Goal: Information Seeking & Learning: Learn about a topic

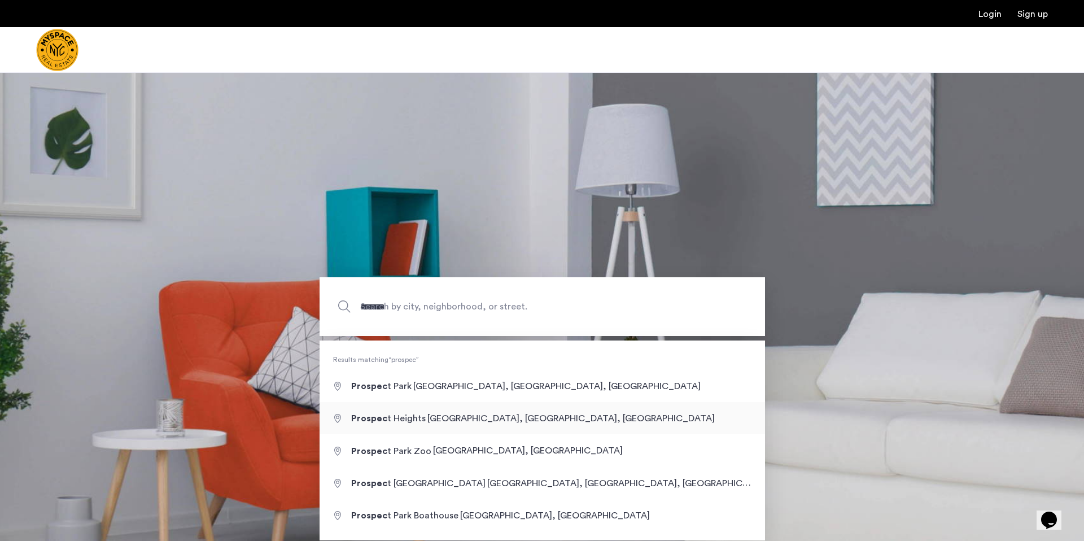
type input "**********"
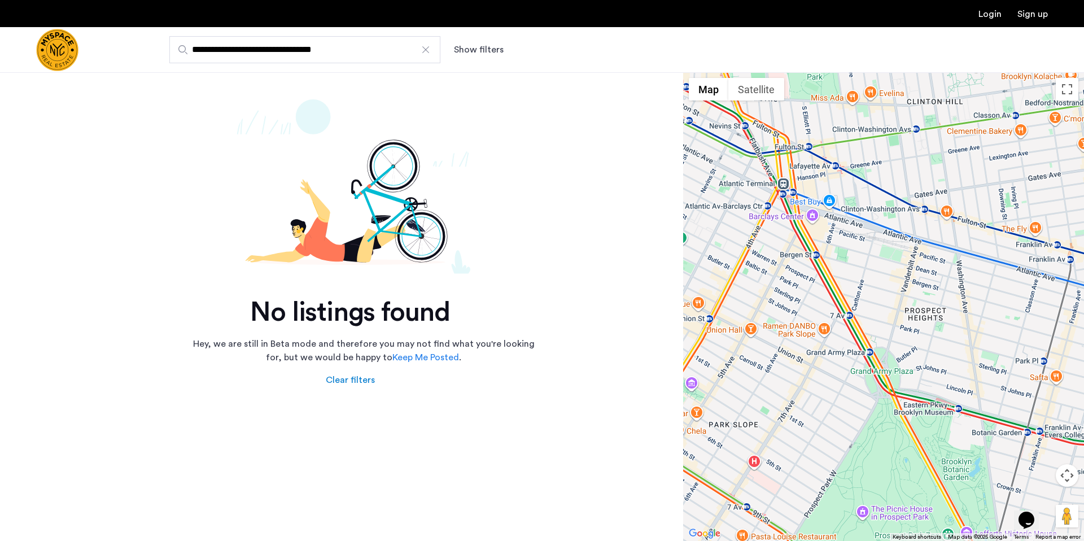
drag, startPoint x: 424, startPoint y: 50, endPoint x: 410, endPoint y: 50, distance: 14.1
click at [424, 50] on div at bounding box center [425, 49] width 11 height 11
click at [424, 50] on input "**********" at bounding box center [304, 49] width 271 height 27
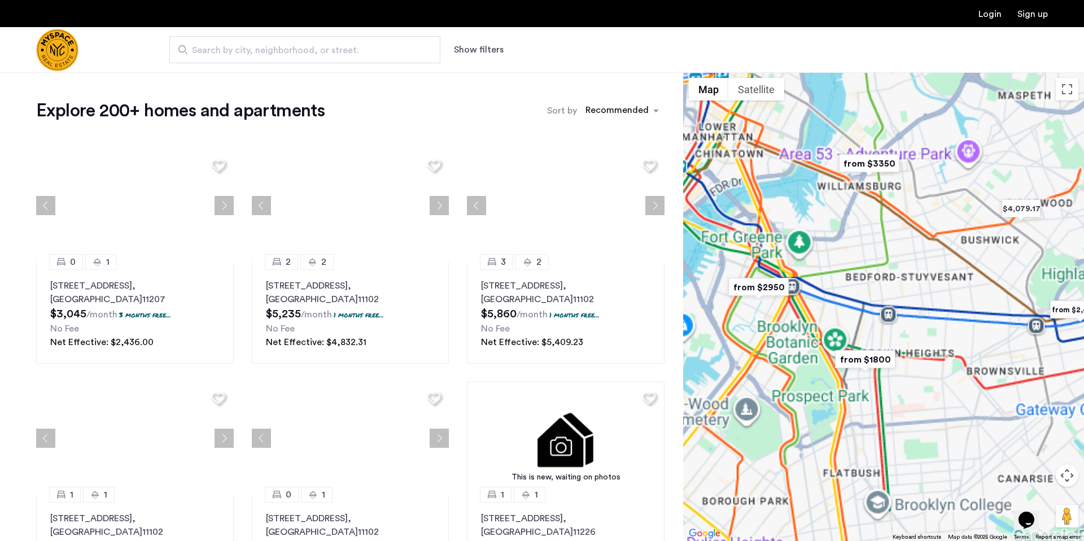
click at [330, 51] on span "Search by city, neighborhood, or street." at bounding box center [300, 50] width 217 height 14
click at [330, 51] on input "Search by city, neighborhood, or street." at bounding box center [304, 49] width 271 height 27
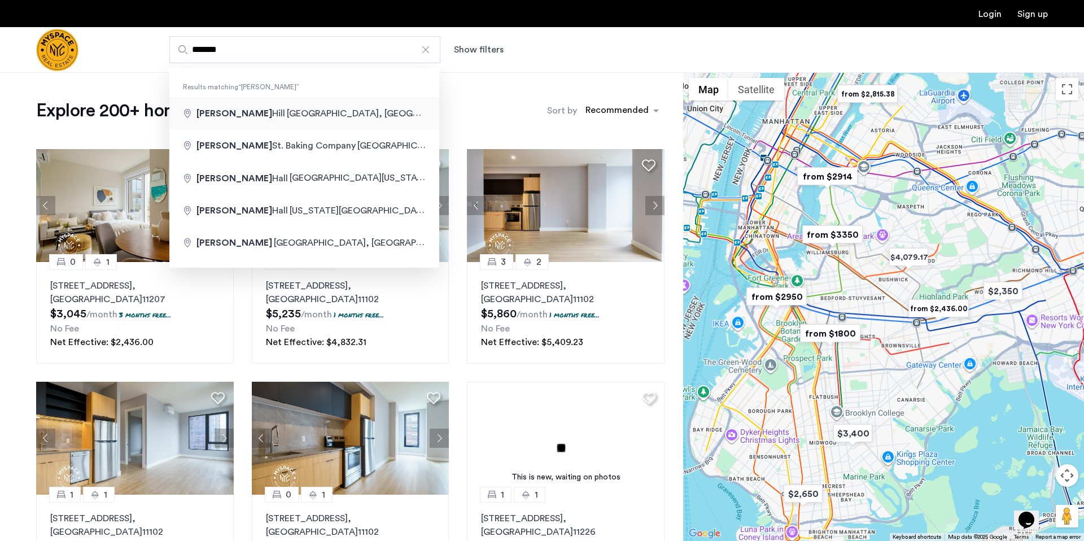
type input "**********"
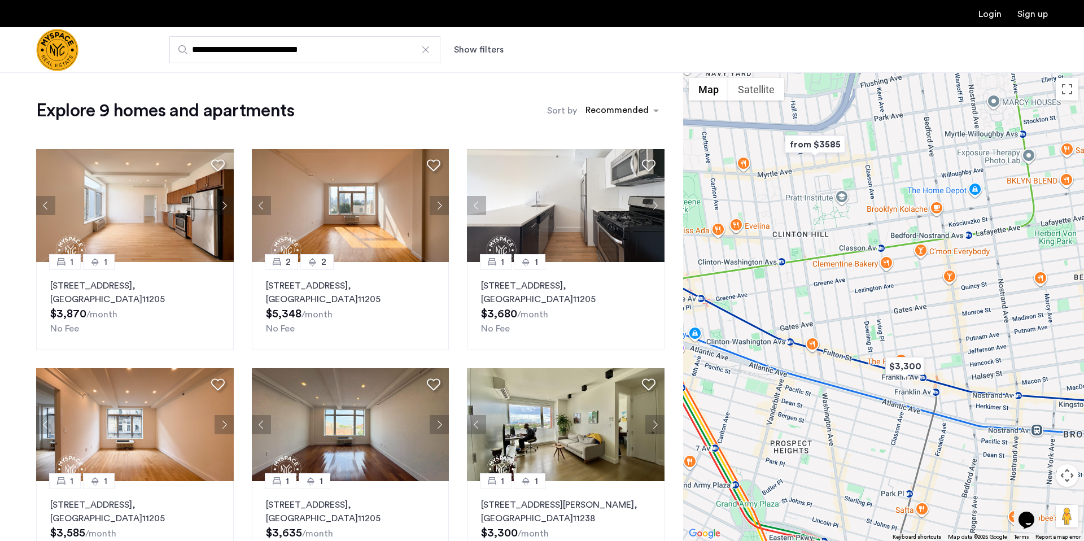
drag, startPoint x: 865, startPoint y: 351, endPoint x: 827, endPoint y: 308, distance: 57.6
click at [827, 307] on div at bounding box center [883, 306] width 401 height 468
click at [862, 322] on div at bounding box center [883, 306] width 401 height 468
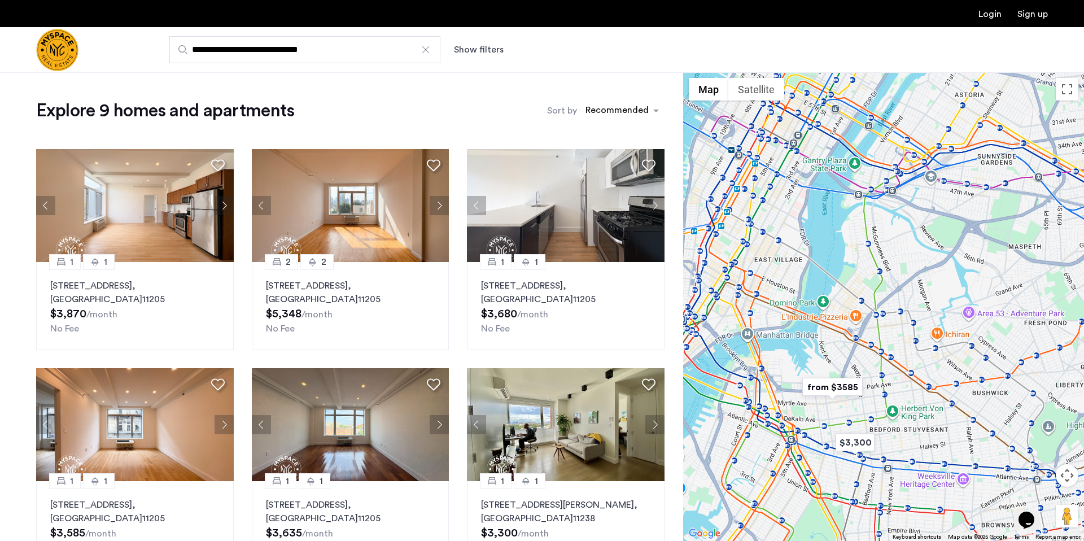
drag, startPoint x: 952, startPoint y: 195, endPoint x: 871, endPoint y: 301, distance: 133.8
click at [881, 309] on div at bounding box center [883, 306] width 401 height 468
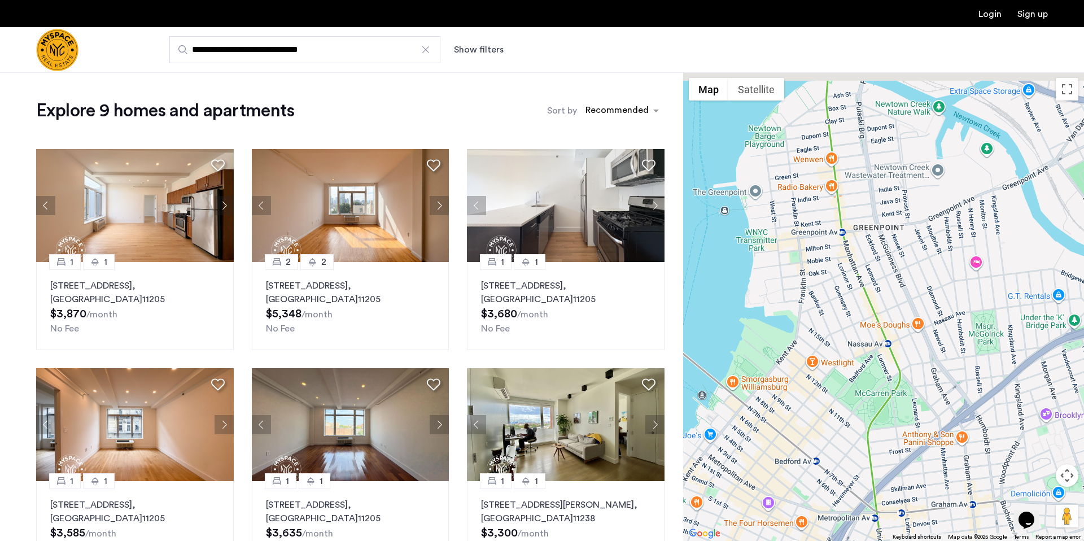
drag, startPoint x: 801, startPoint y: 225, endPoint x: 801, endPoint y: 272, distance: 47.4
click at [799, 276] on div at bounding box center [883, 306] width 401 height 468
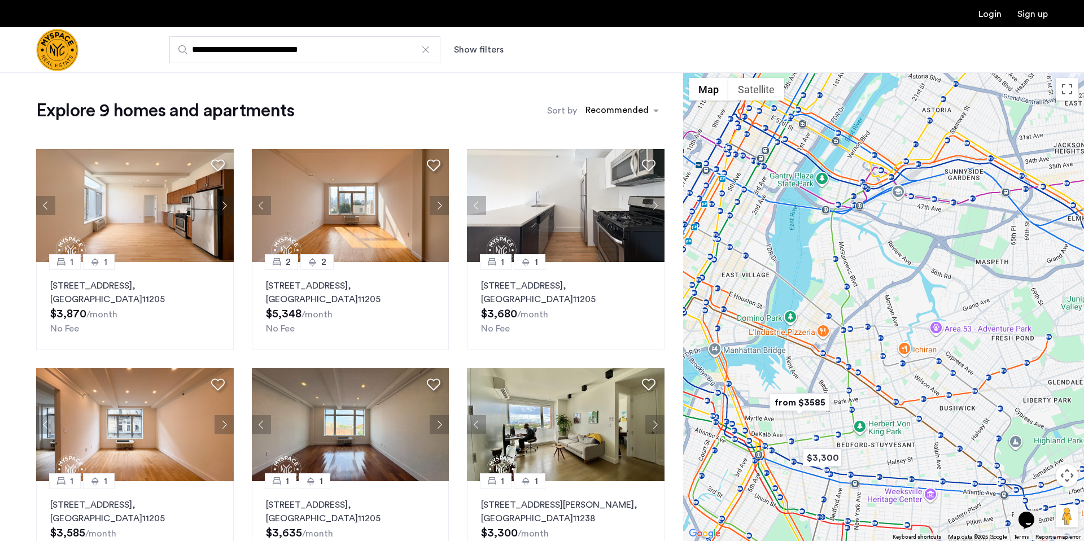
drag, startPoint x: 809, startPoint y: 345, endPoint x: 834, endPoint y: 303, distance: 49.6
click at [839, 301] on div at bounding box center [883, 306] width 401 height 468
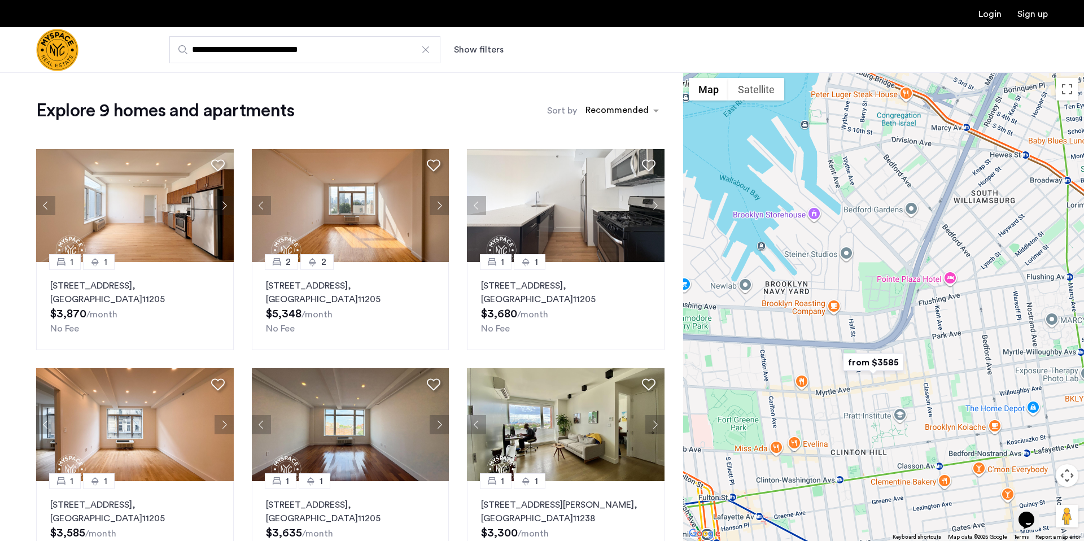
drag, startPoint x: 842, startPoint y: 344, endPoint x: 814, endPoint y: 252, distance: 96.2
click at [816, 244] on div at bounding box center [883, 306] width 401 height 468
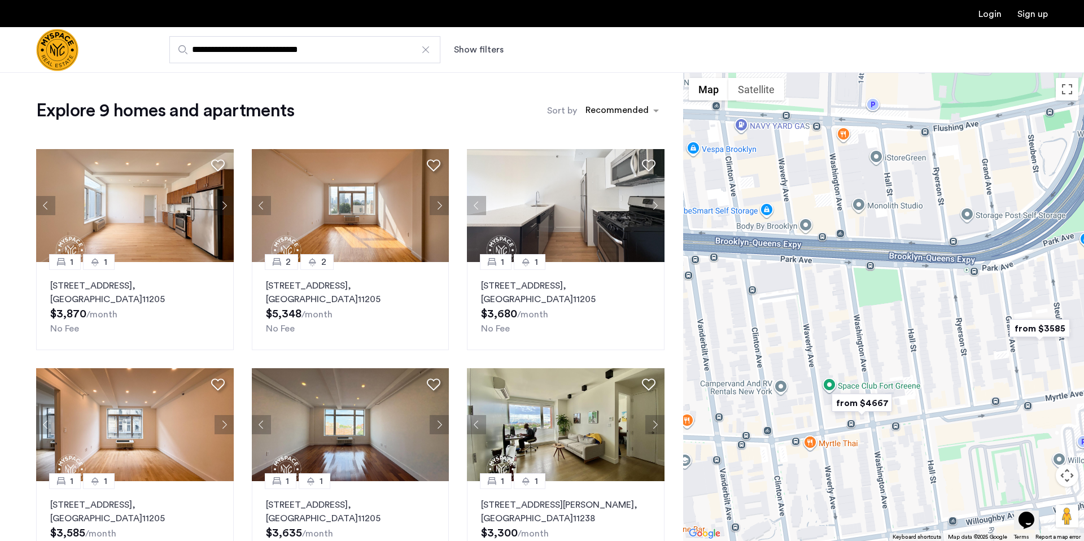
drag, startPoint x: 851, startPoint y: 321, endPoint x: 822, endPoint y: 234, distance: 92.1
click at [823, 234] on div at bounding box center [883, 306] width 401 height 468
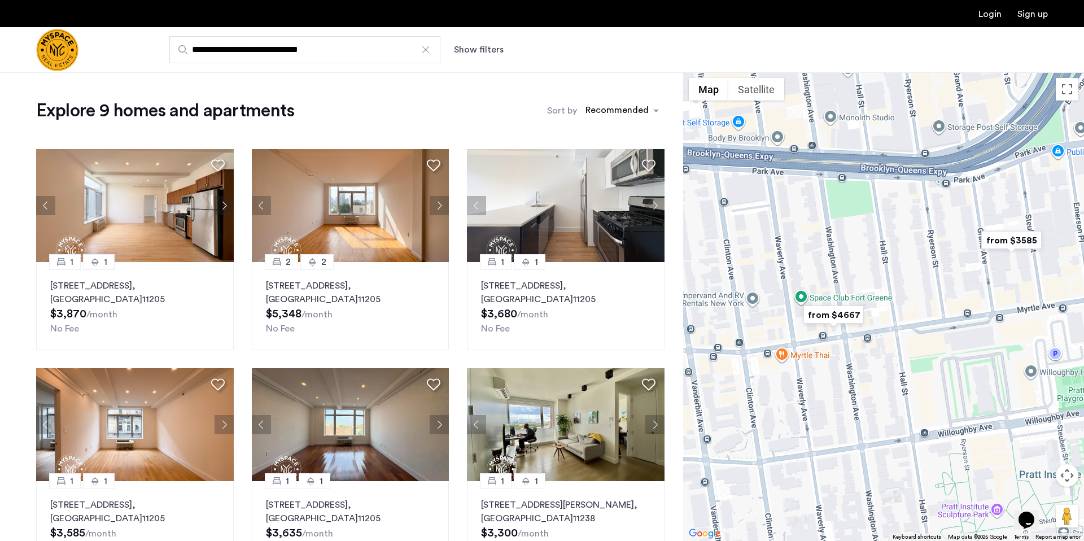
click at [844, 310] on img "from $4667" at bounding box center [833, 314] width 69 height 25
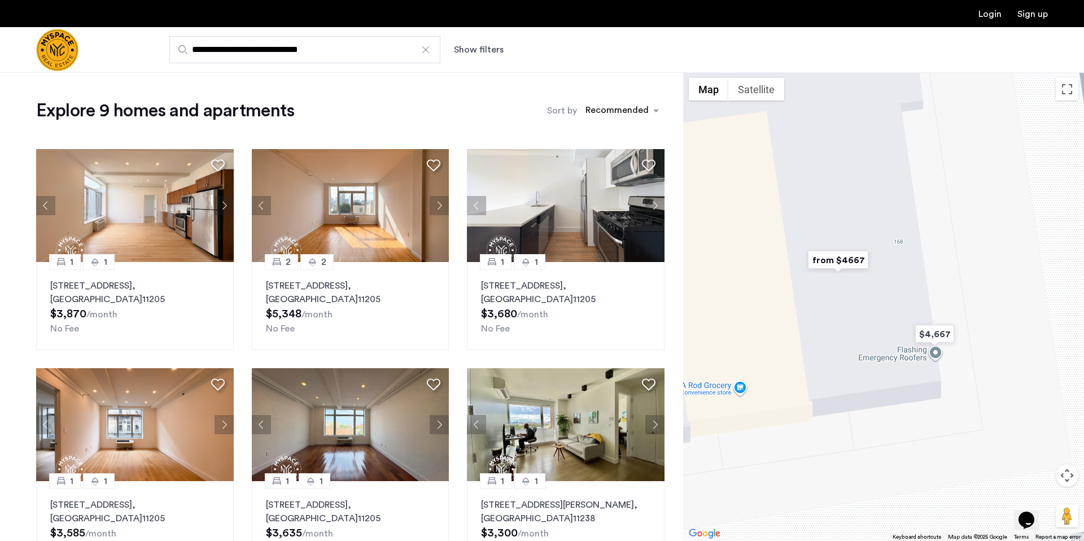
click at [845, 253] on img "from $4667" at bounding box center [837, 259] width 69 height 25
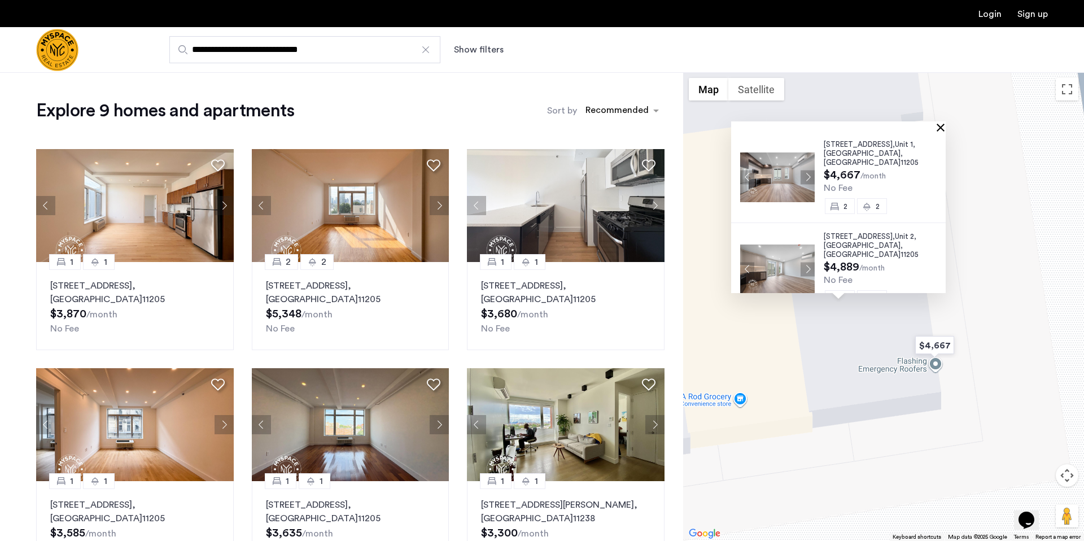
click at [946, 130] on button "Close" at bounding box center [943, 127] width 8 height 8
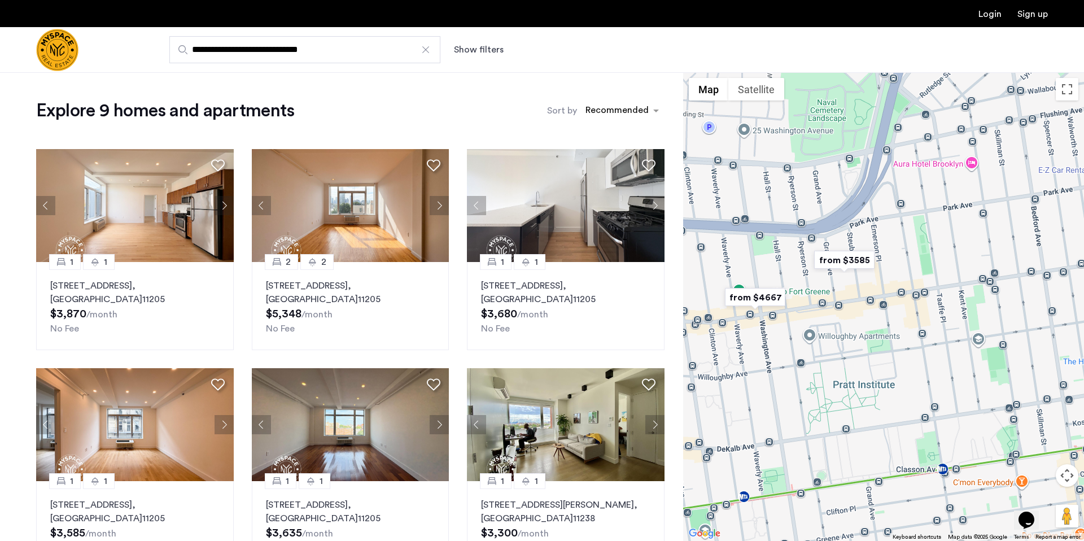
click at [842, 258] on img "from $3585" at bounding box center [843, 259] width 69 height 25
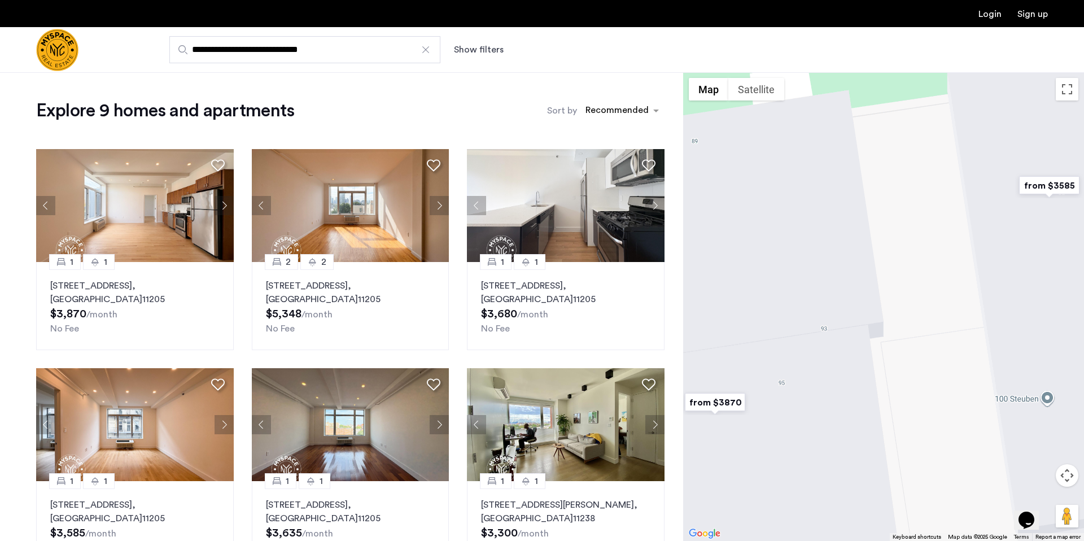
click at [1047, 187] on img "from $3585" at bounding box center [1048, 185] width 69 height 25
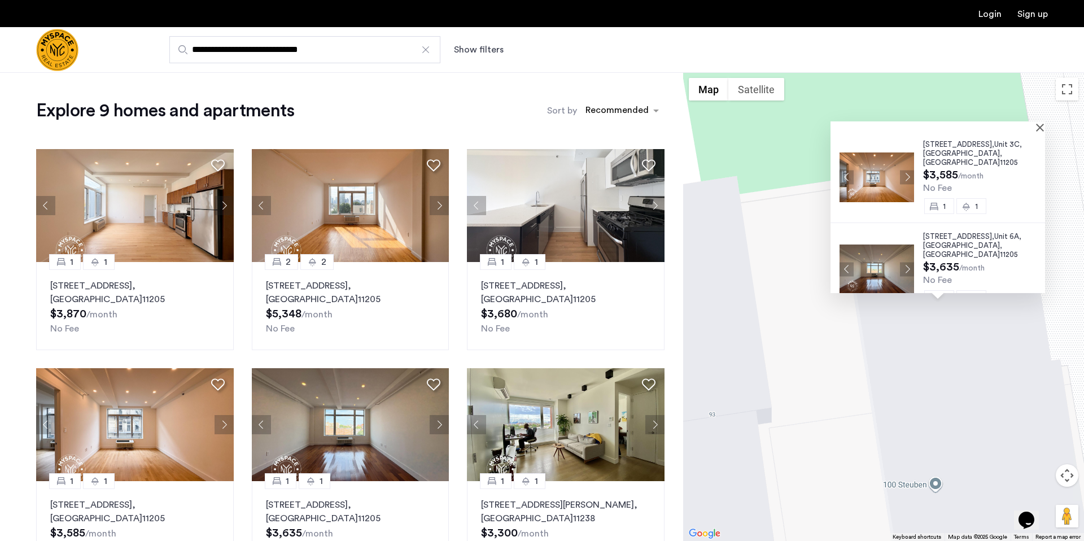
click at [761, 331] on div "[STREET_ADDRESS] $3,585 /month No Fee [GEOGRAPHIC_DATA][STREET_ADDRESS] $3,635 …" at bounding box center [883, 306] width 401 height 468
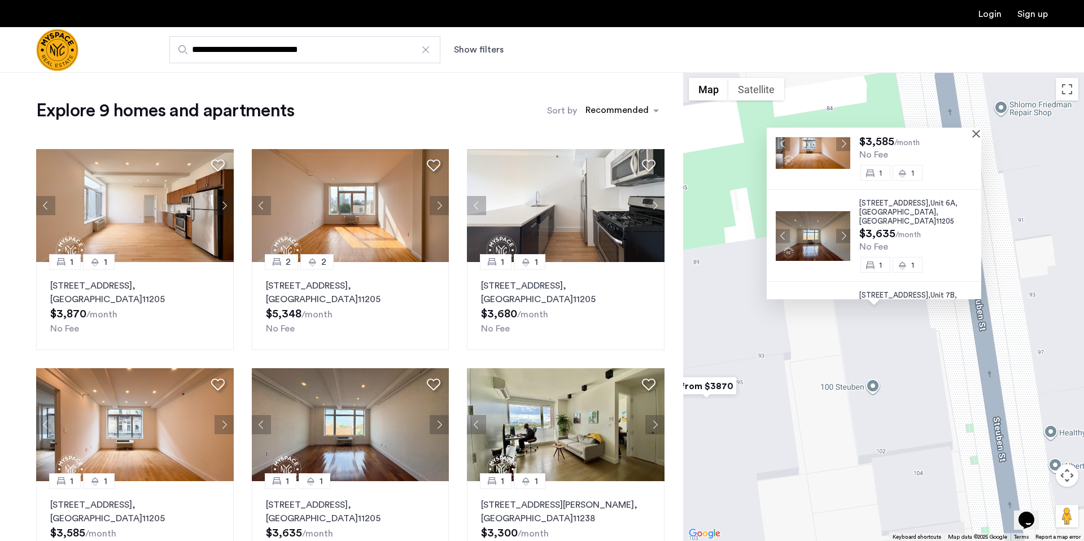
scroll to position [41, 0]
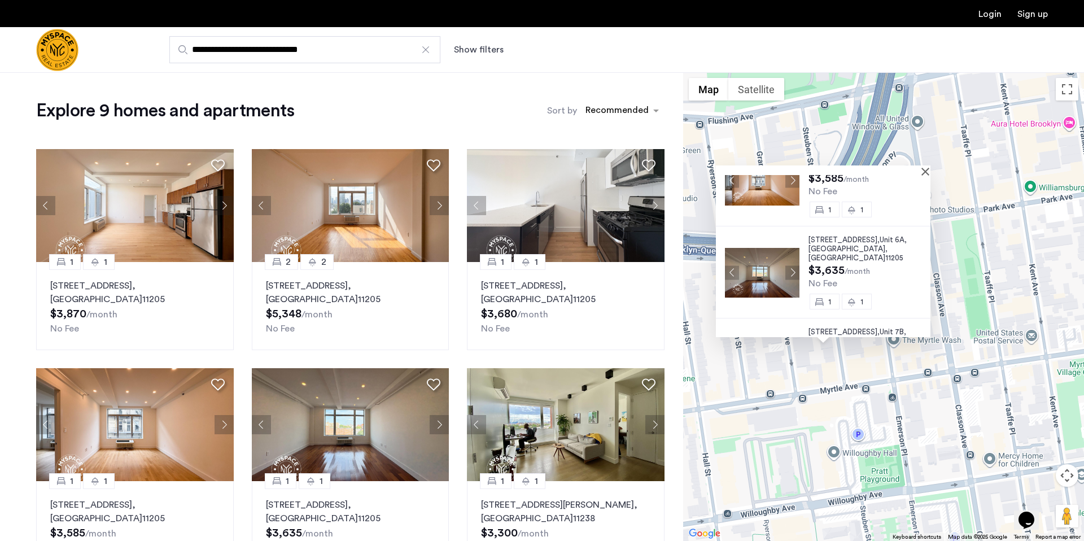
drag, startPoint x: 830, startPoint y: 368, endPoint x: 835, endPoint y: 332, distance: 36.4
click at [835, 332] on div "[STREET_ADDRESS] $3,585 /month No Fee [GEOGRAPHIC_DATA][STREET_ADDRESS] $3,635 …" at bounding box center [883, 306] width 401 height 468
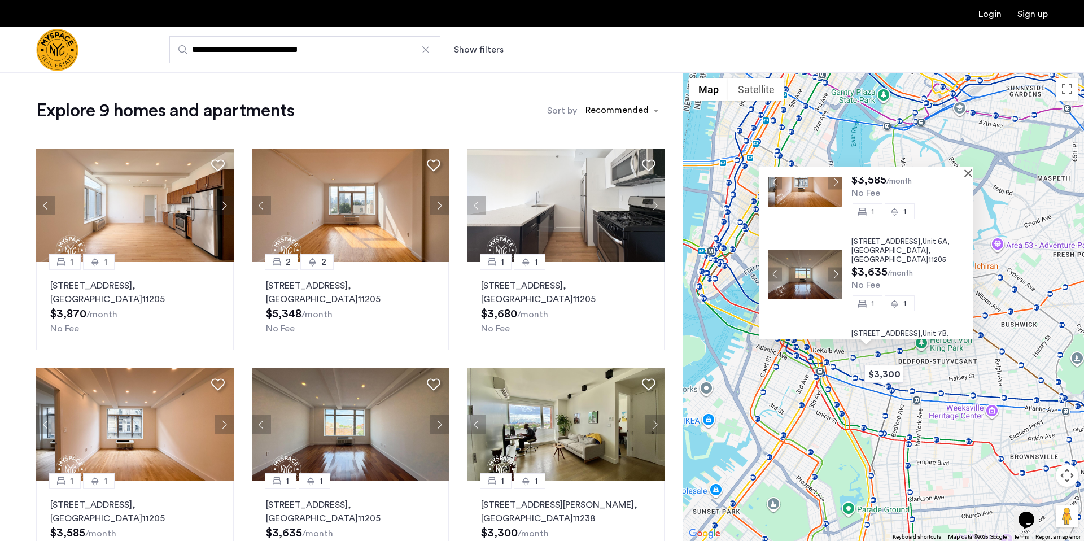
drag, startPoint x: 801, startPoint y: 395, endPoint x: 832, endPoint y: 379, distance: 34.3
click at [832, 379] on div "[STREET_ADDRESS] $3,585 /month No Fee [GEOGRAPHIC_DATA][STREET_ADDRESS] $3,635 …" at bounding box center [883, 306] width 401 height 468
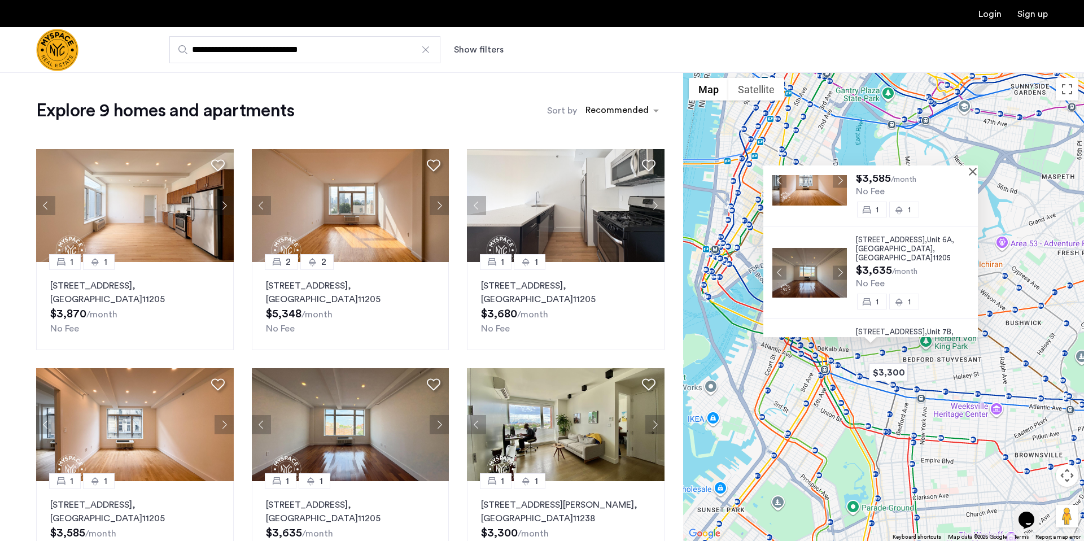
click at [763, 374] on div "[STREET_ADDRESS] $3,585 /month No Fee [GEOGRAPHIC_DATA][STREET_ADDRESS] $3,635 …" at bounding box center [883, 306] width 401 height 468
click at [979, 171] on button "Close" at bounding box center [975, 171] width 8 height 8
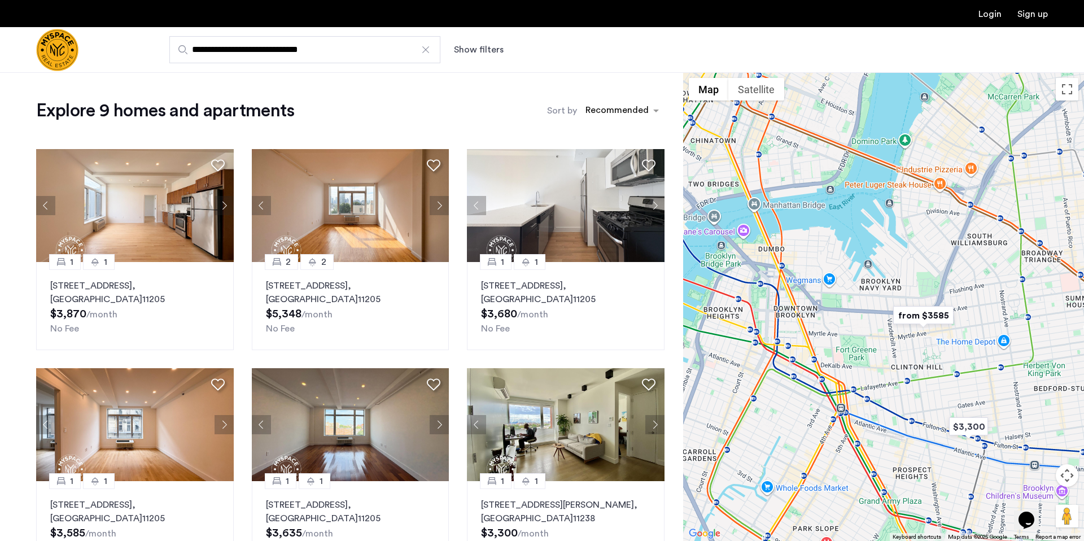
drag, startPoint x: 850, startPoint y: 343, endPoint x: 910, endPoint y: 328, distance: 61.6
click at [910, 327] on div at bounding box center [883, 306] width 401 height 468
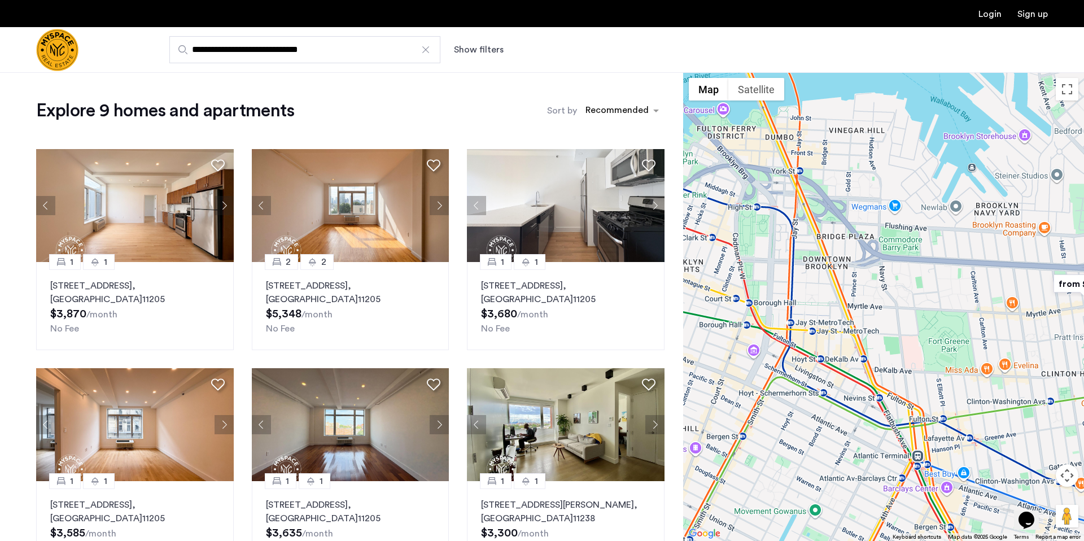
drag, startPoint x: 934, startPoint y: 331, endPoint x: 790, endPoint y: 345, distance: 145.2
click at [791, 345] on div at bounding box center [883, 306] width 401 height 468
